Goal: Navigation & Orientation: Find specific page/section

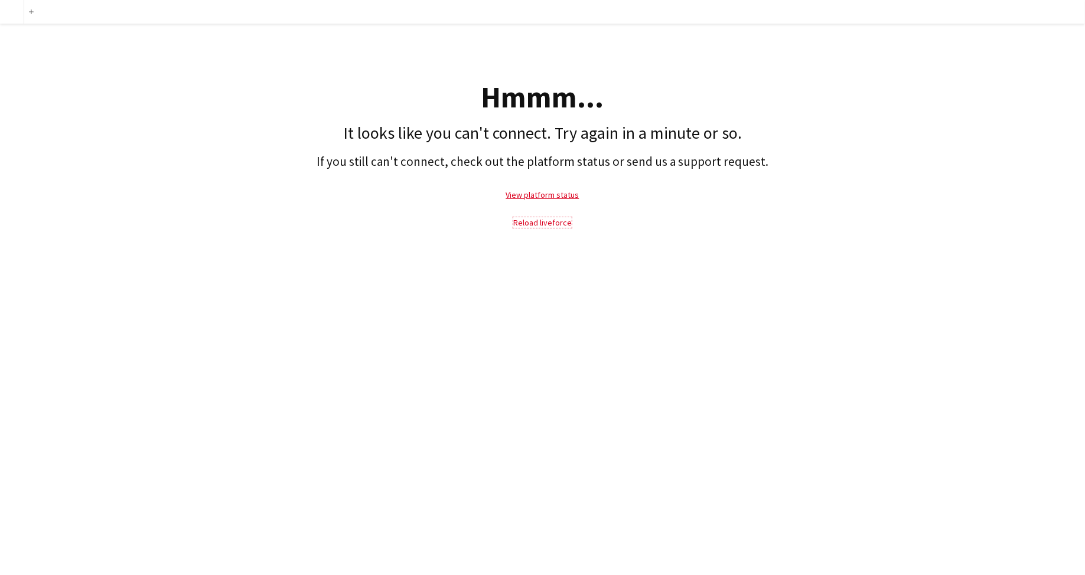
click at [543, 221] on link "Reload liveforce" at bounding box center [542, 222] width 58 height 11
drag, startPoint x: 543, startPoint y: 221, endPoint x: 536, endPoint y: 220, distance: 6.6
click at [543, 221] on link "Reload liveforce" at bounding box center [542, 222] width 58 height 11
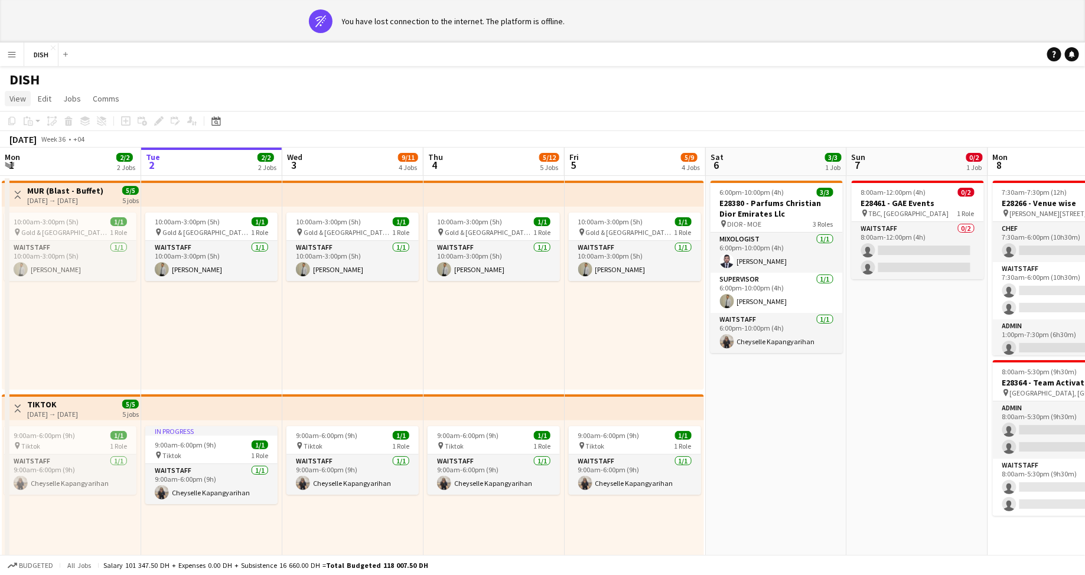
click at [20, 91] on link "View" at bounding box center [18, 98] width 26 height 15
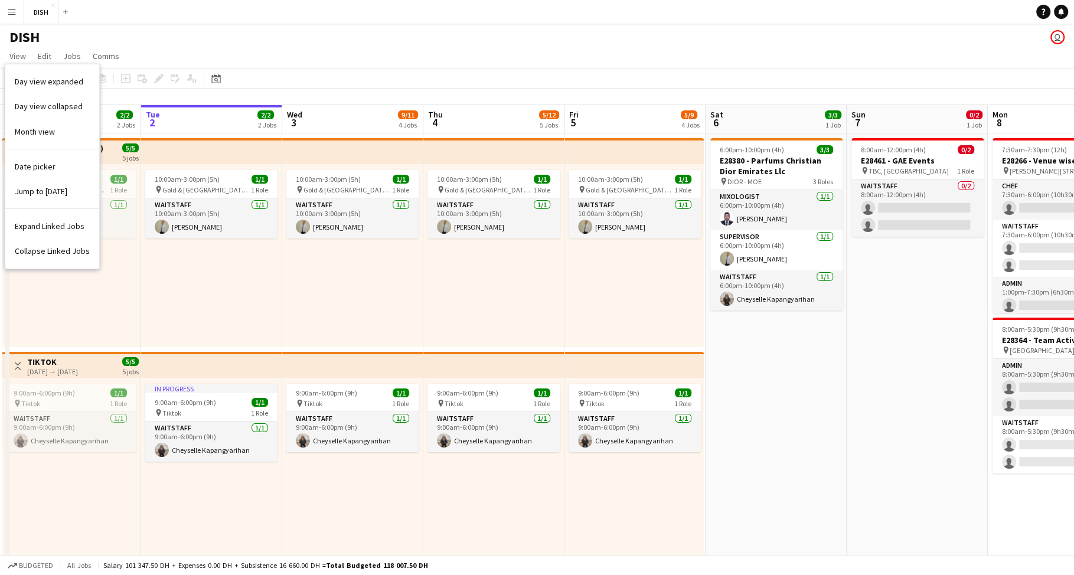
click at [8, 14] on app-icon "Menu" at bounding box center [11, 11] width 9 height 9
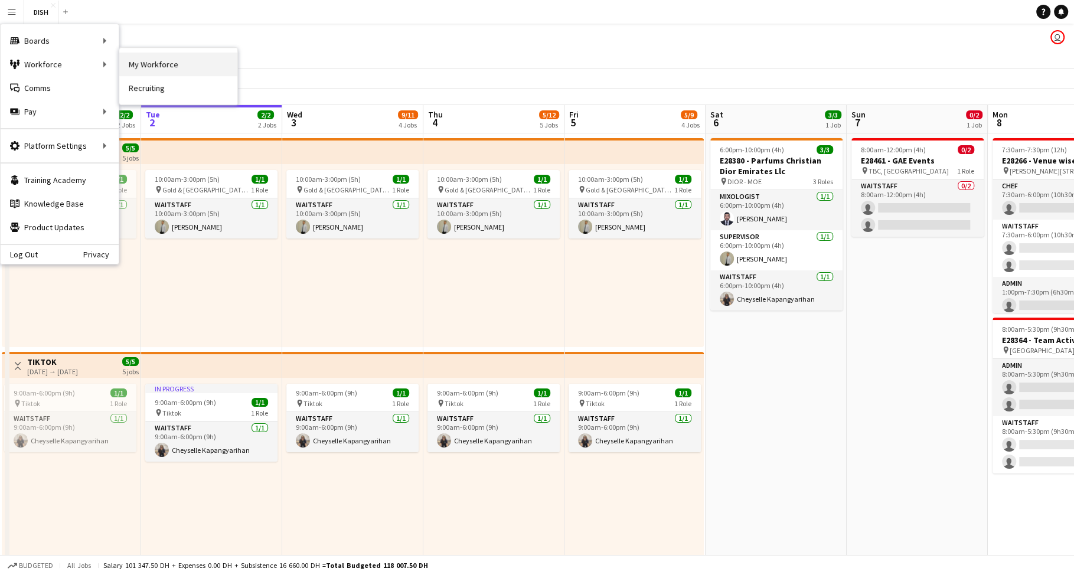
click at [154, 69] on link "My Workforce" at bounding box center [178, 65] width 118 height 24
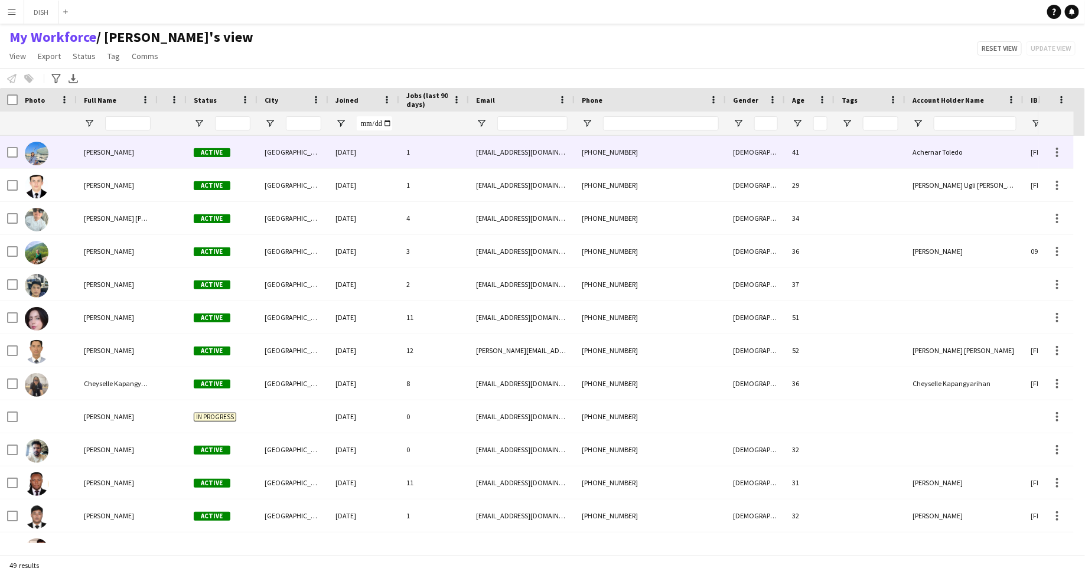
click at [335, 157] on div "[DATE]" at bounding box center [363, 152] width 71 height 32
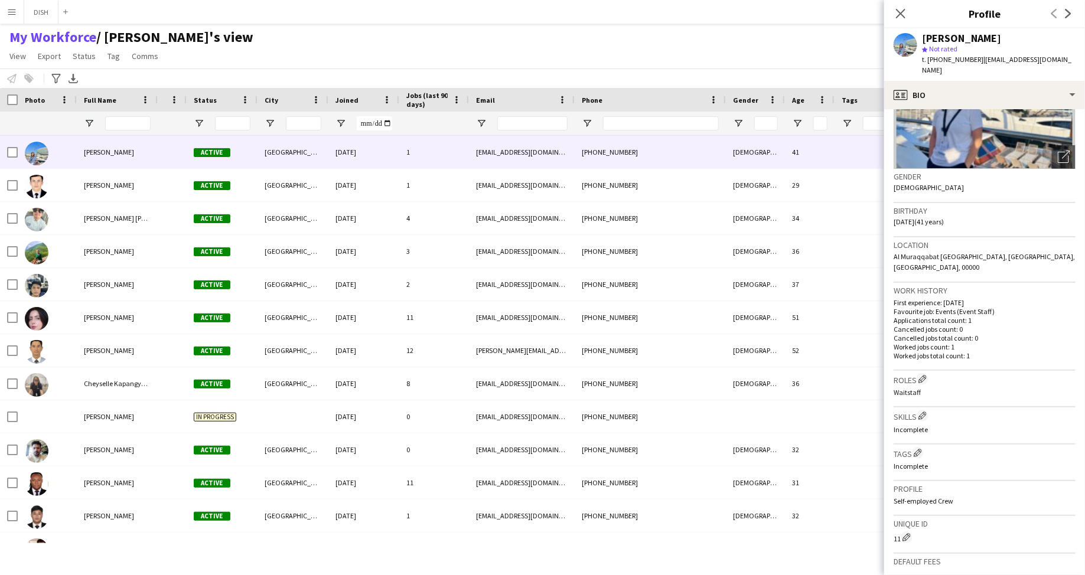
scroll to position [141, 0]
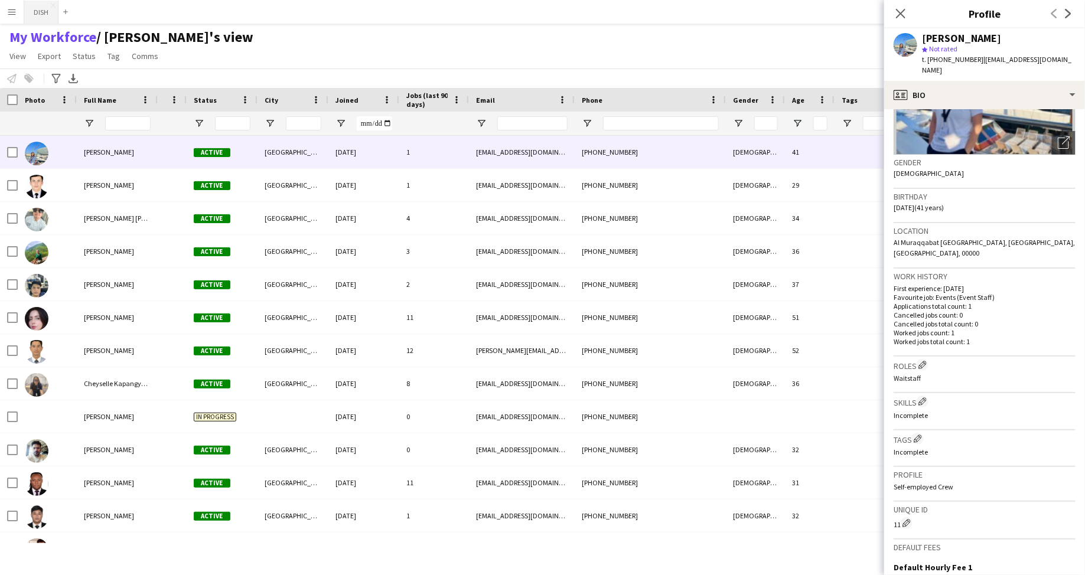
click at [42, 11] on button "DISH Close" at bounding box center [41, 12] width 34 height 23
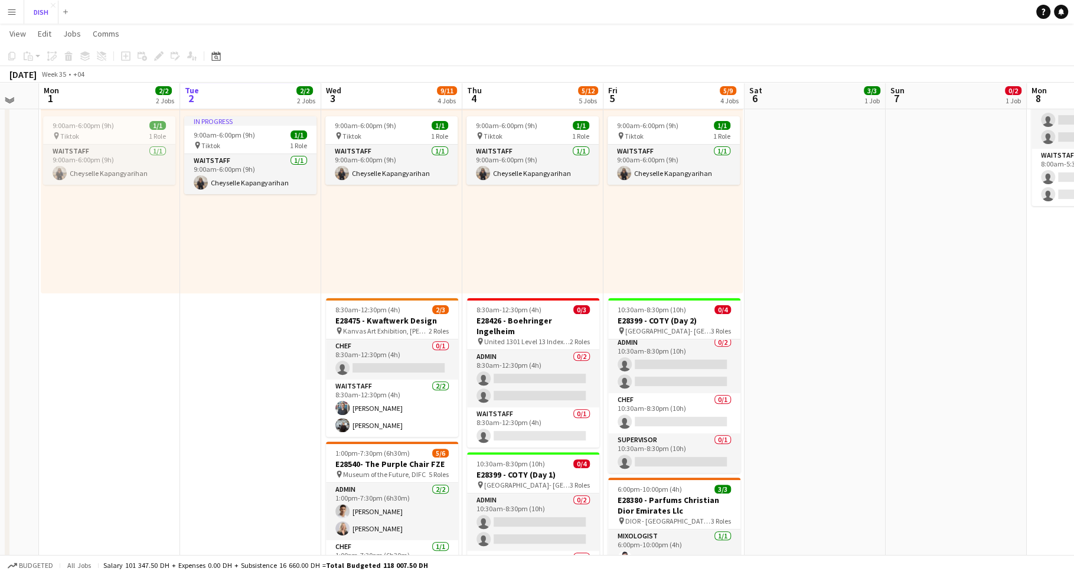
scroll to position [266, 0]
click at [21, 33] on span "View" at bounding box center [17, 33] width 17 height 11
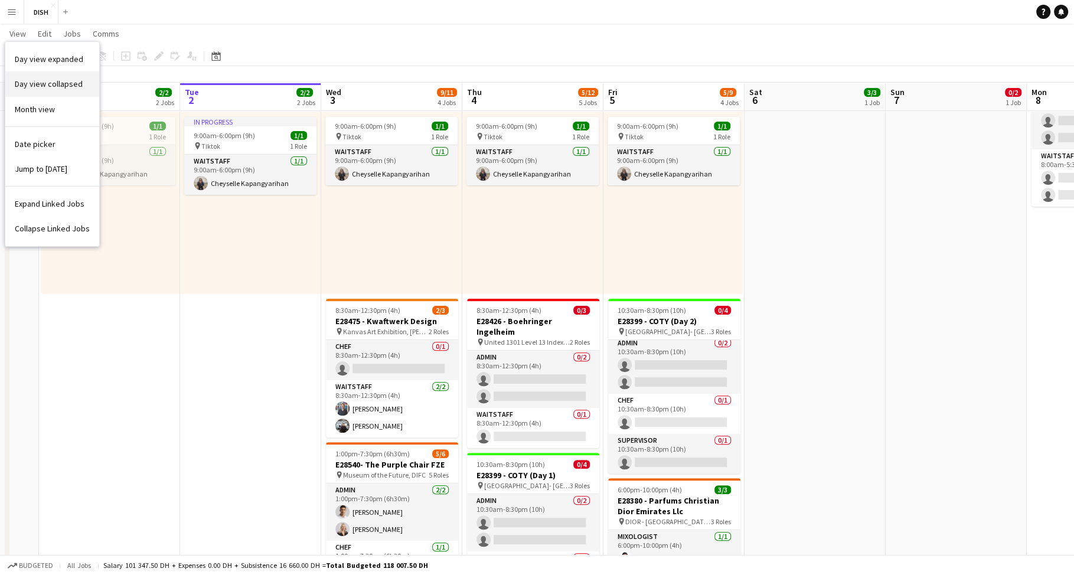
click at [52, 77] on link "Day view collapsed" at bounding box center [52, 83] width 94 height 25
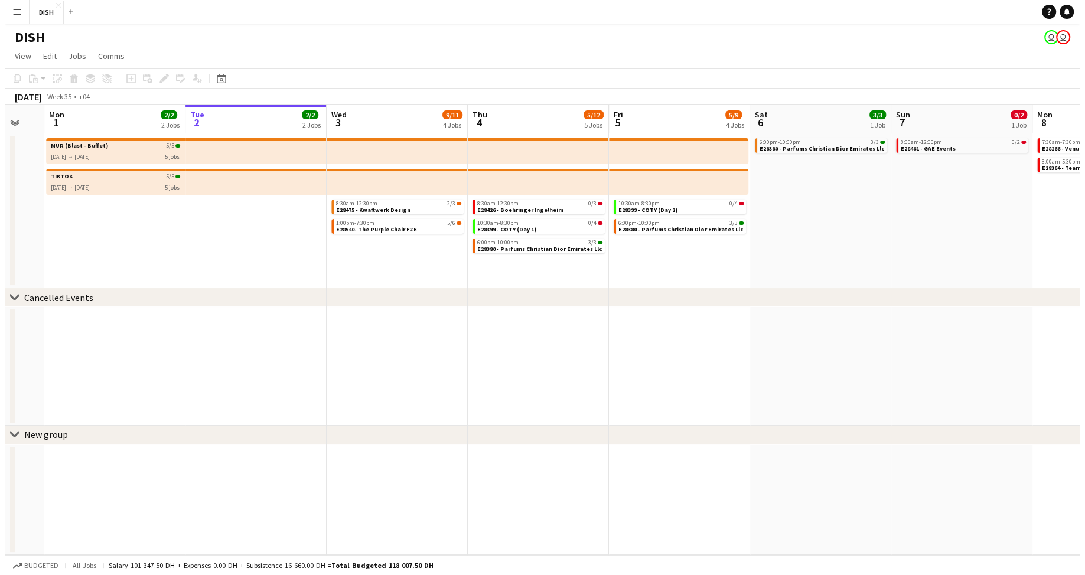
scroll to position [0, 0]
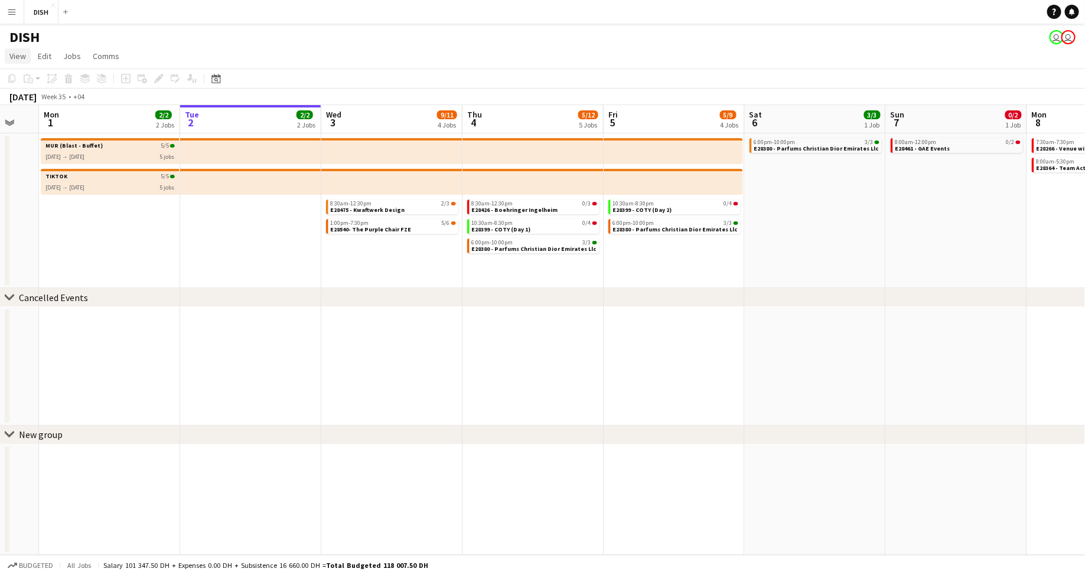
click at [27, 53] on link "View" at bounding box center [18, 55] width 26 height 15
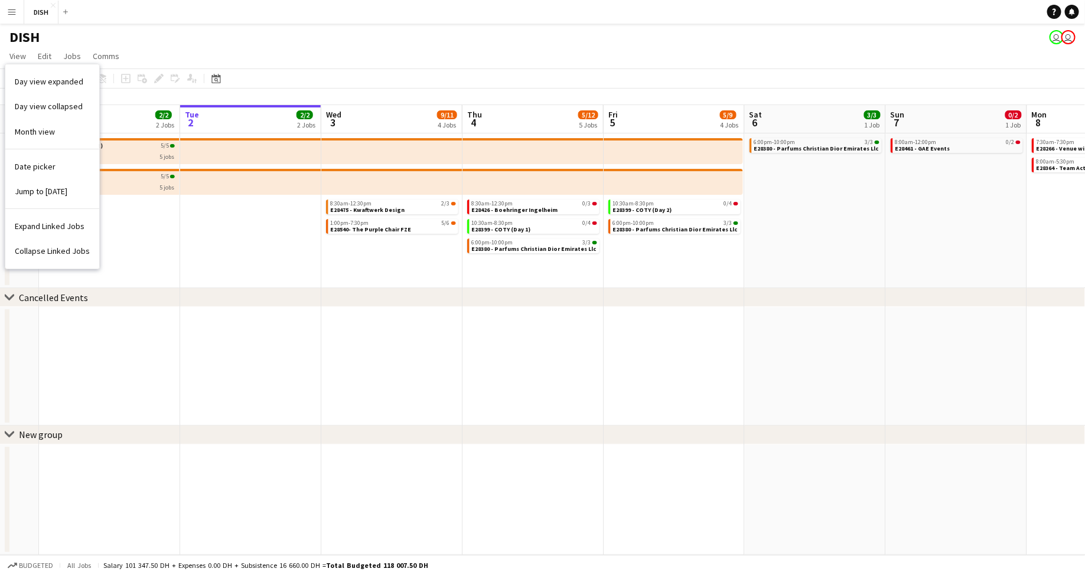
click at [553, 276] on app-date-cell "8:30am-12:30pm 0/3 E28426 - [GEOGRAPHIC_DATA] Ingelheim 10:30am-8:30pm 0/4 E283…" at bounding box center [532, 210] width 141 height 155
